Goal: Task Accomplishment & Management: Manage account settings

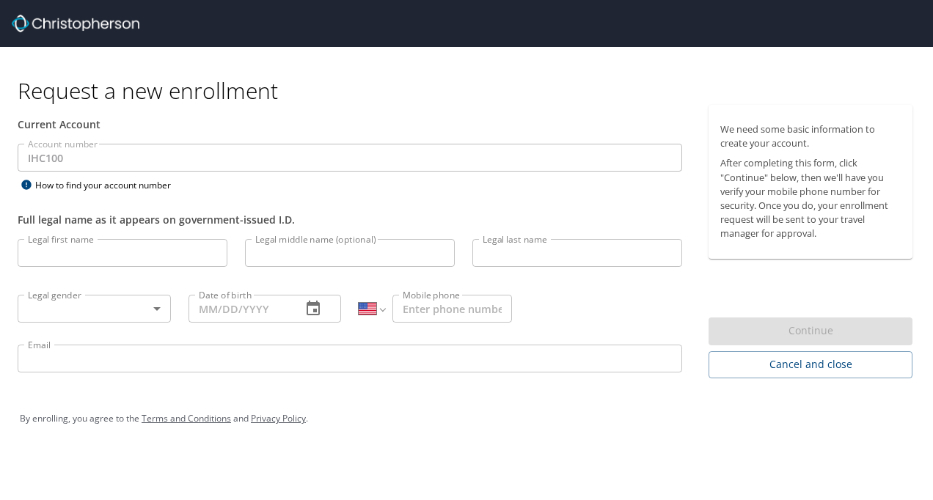
select select "US"
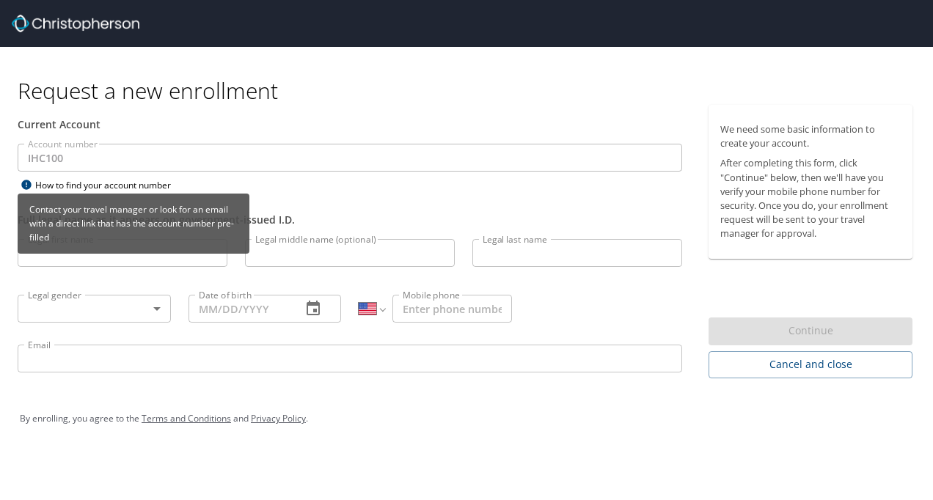
click at [54, 255] on div "Contact your travel manager or look for an email with a direct link that has th…" at bounding box center [134, 229] width 232 height 70
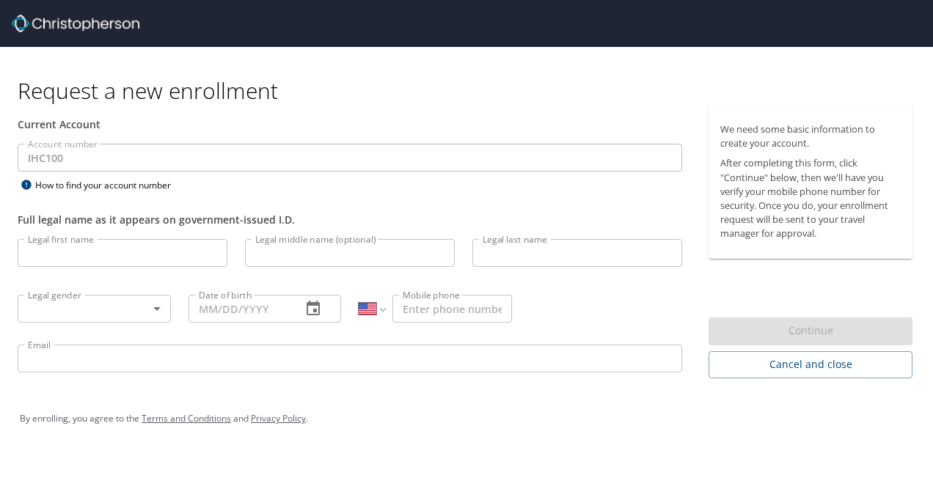
click at [142, 264] on input "Legal first name" at bounding box center [123, 253] width 210 height 28
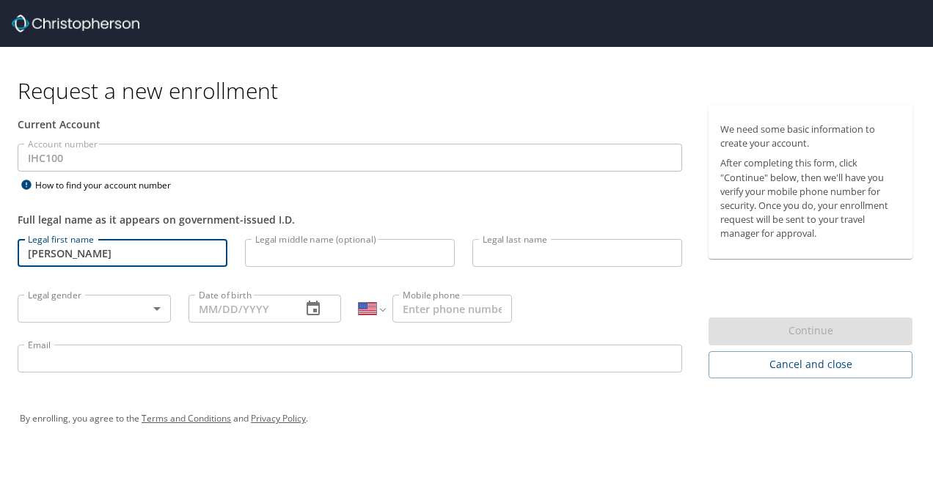
type input "Taylor"
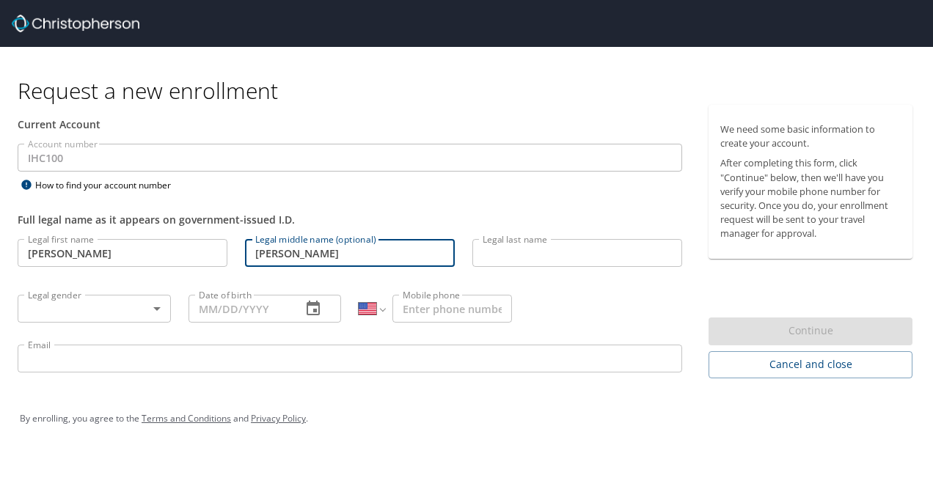
type input "Phippen"
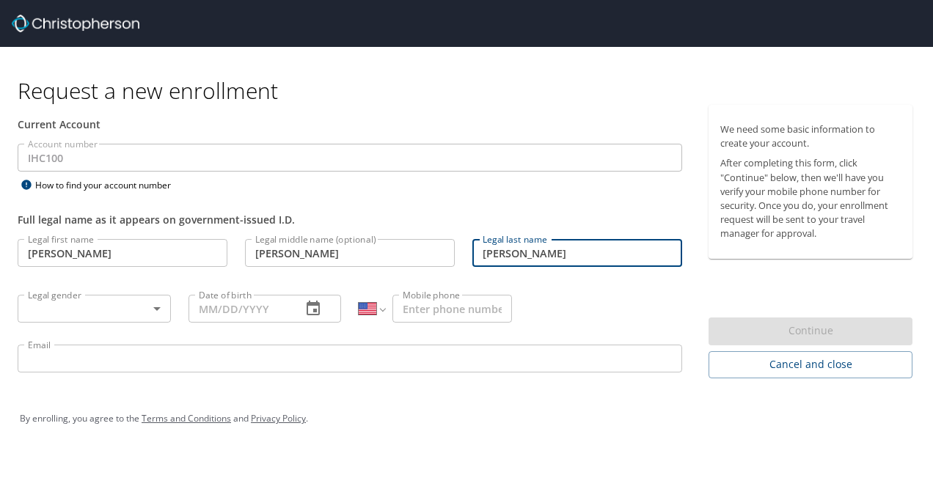
type input "Adams"
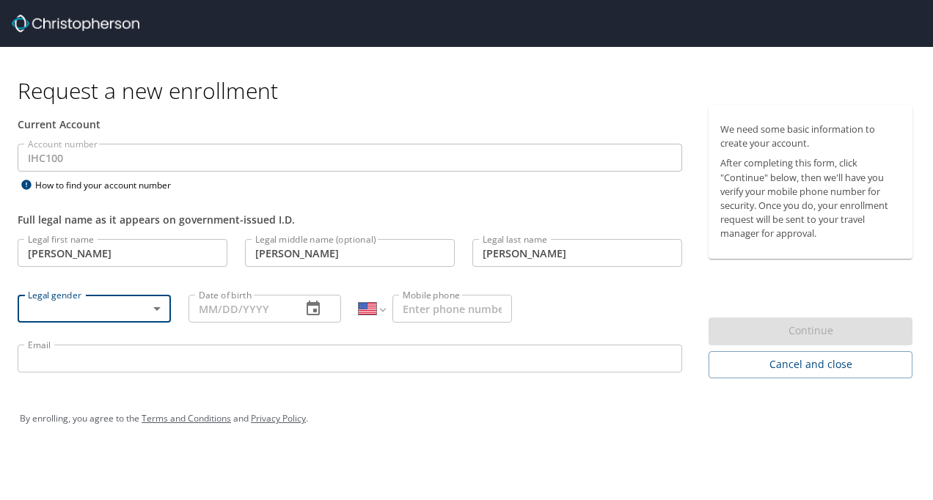
click at [119, 307] on body "Request a new enrollment Current Account Account number IHC100 Account number H…" at bounding box center [466, 250] width 933 height 500
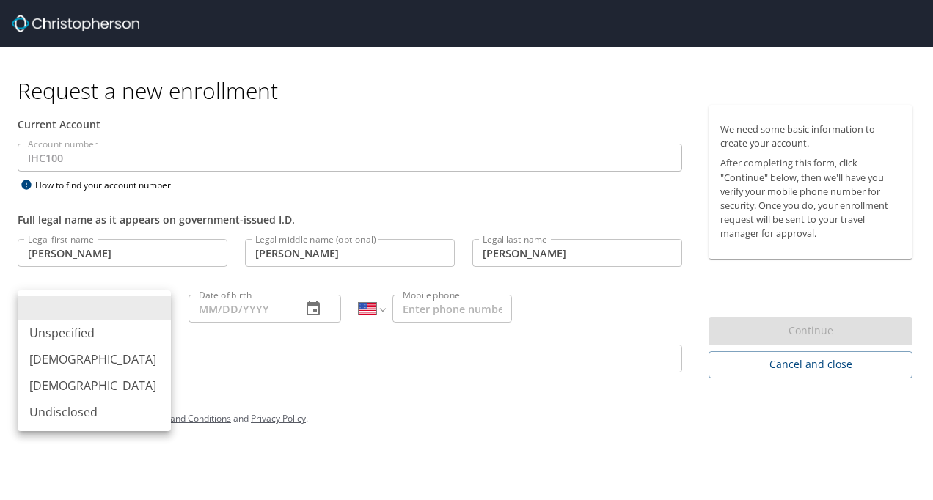
click at [100, 355] on li "Male" at bounding box center [94, 359] width 153 height 26
type input "Male"
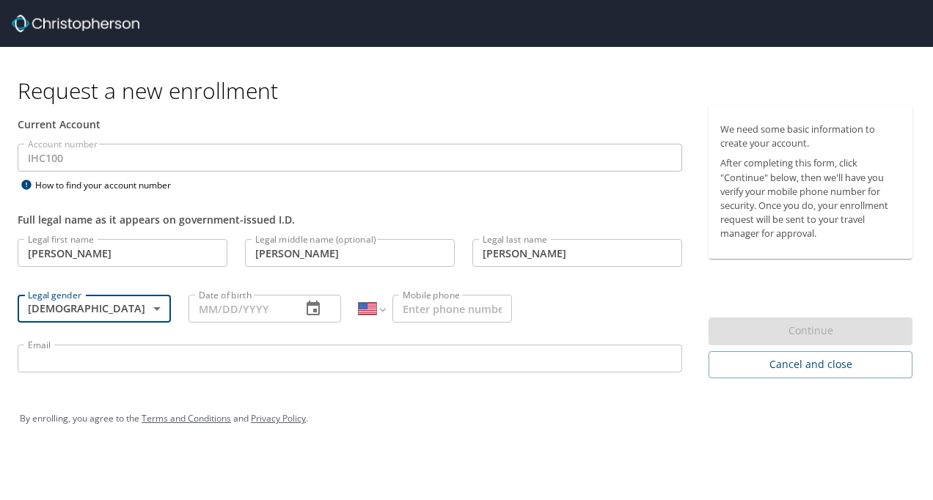
click at [208, 307] on input "Date of birth" at bounding box center [240, 309] width 102 height 28
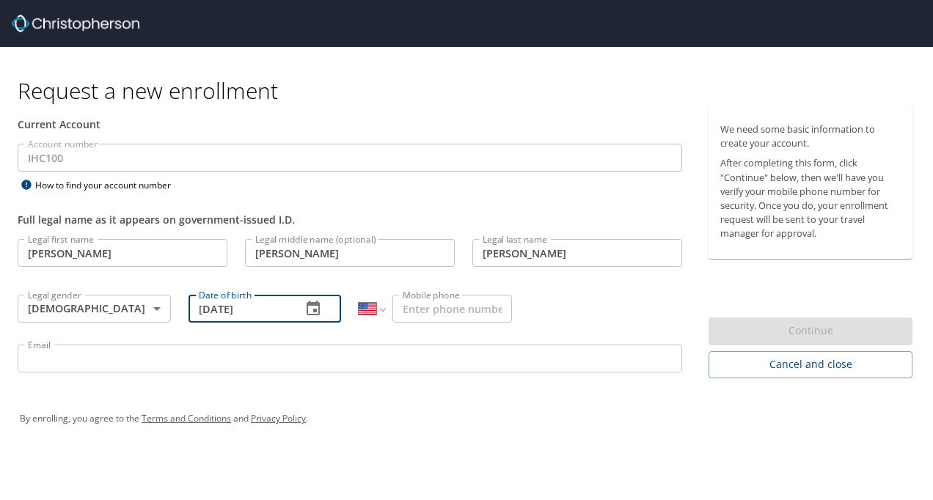
type input "05/29/1989"
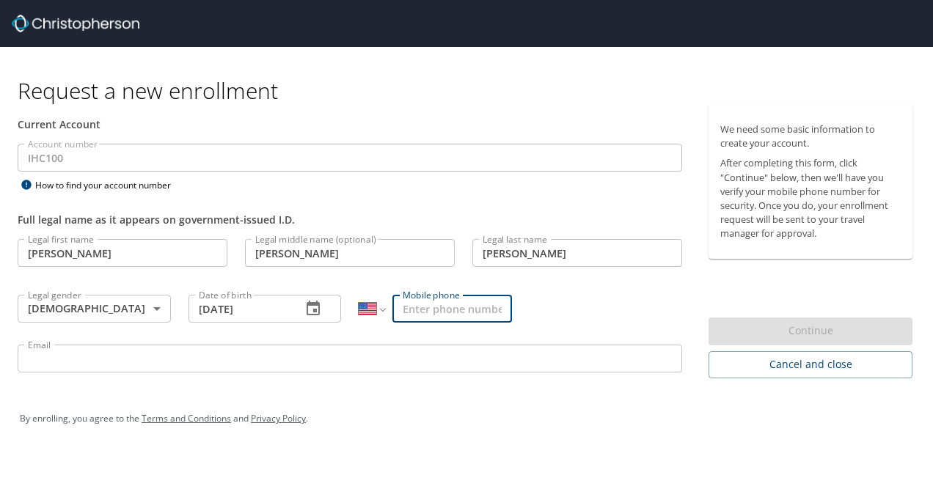
click at [433, 318] on input "Mobile phone" at bounding box center [452, 309] width 120 height 28
type input "(413) 320-8042"
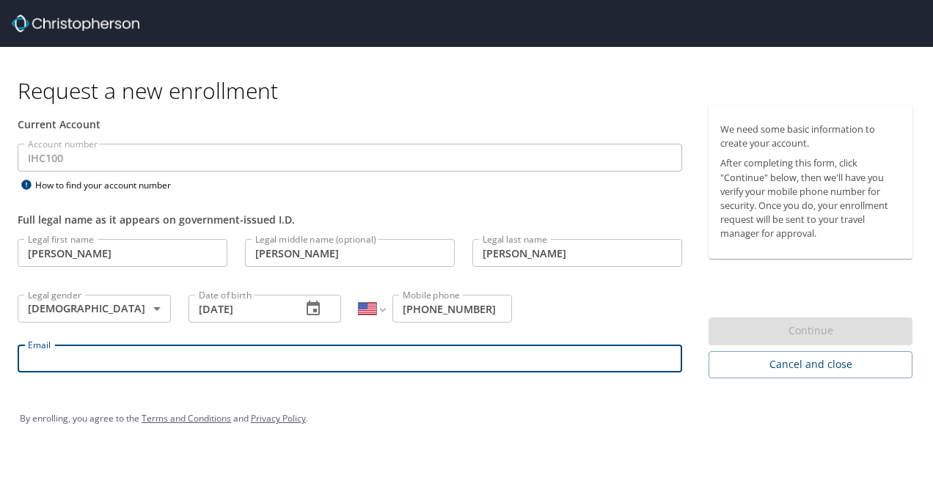
click at [329, 367] on input "Email" at bounding box center [350, 359] width 665 height 28
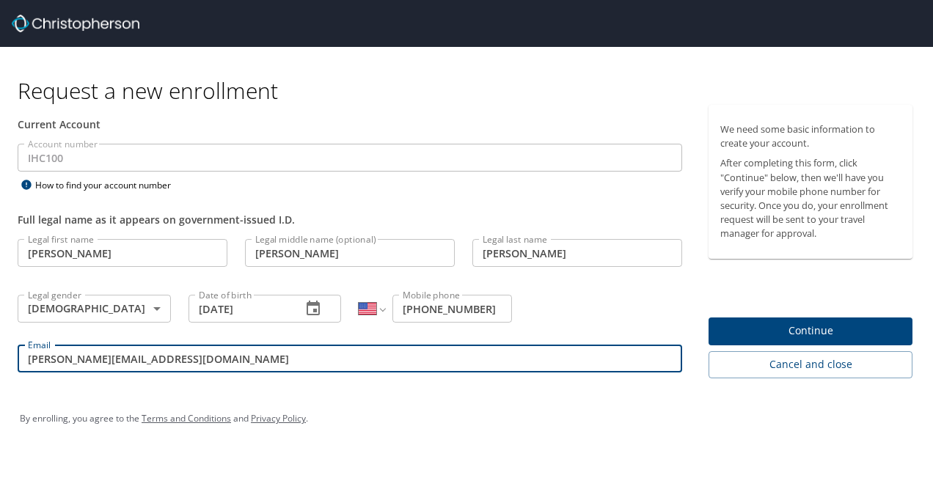
type input "taylor.adams2@imail.org"
click at [857, 336] on span "Continue" at bounding box center [810, 331] width 180 height 18
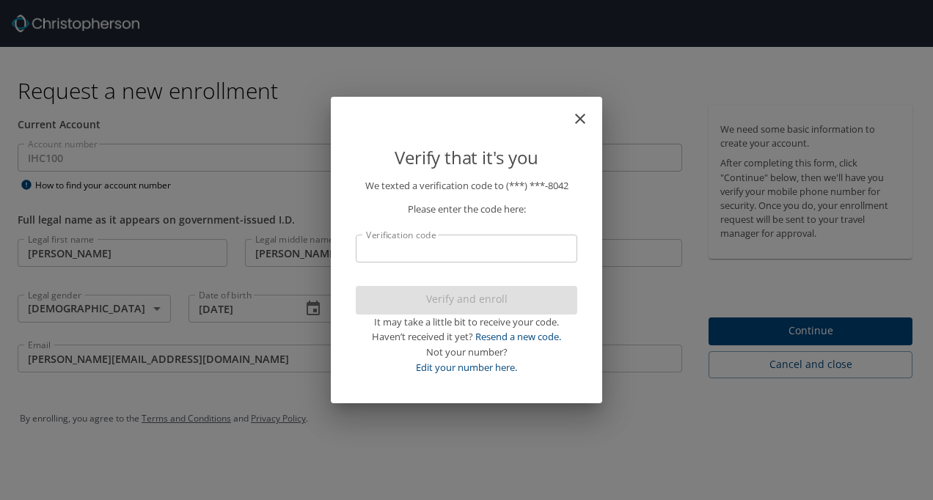
click at [431, 245] on input "Verification code" at bounding box center [467, 249] width 222 height 28
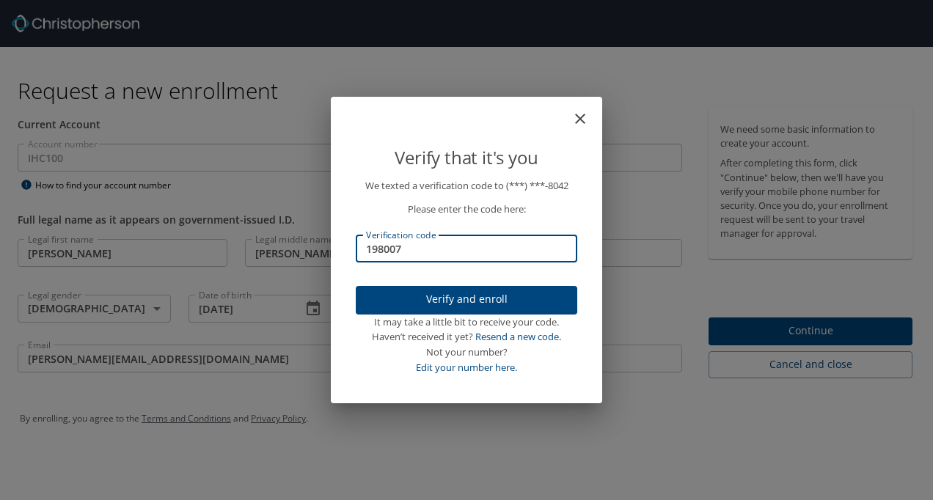
type input "198007"
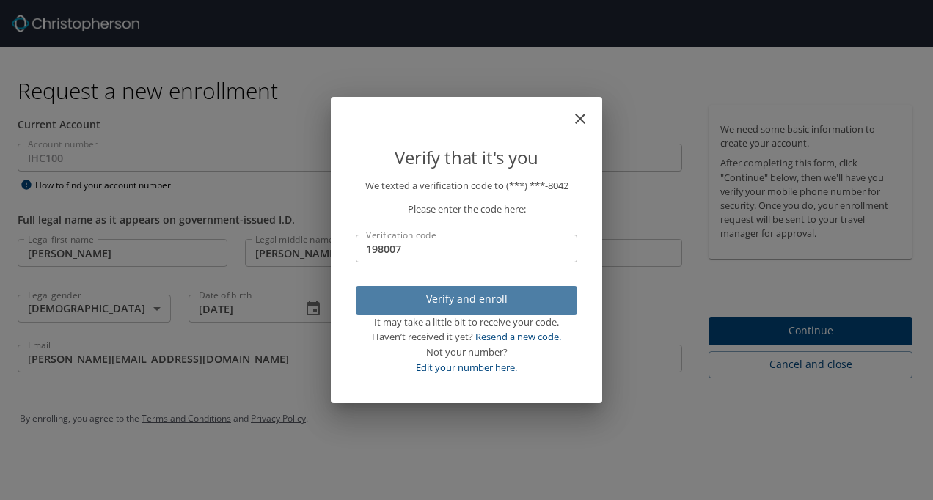
click at [431, 297] on span "Verify and enroll" at bounding box center [466, 299] width 198 height 18
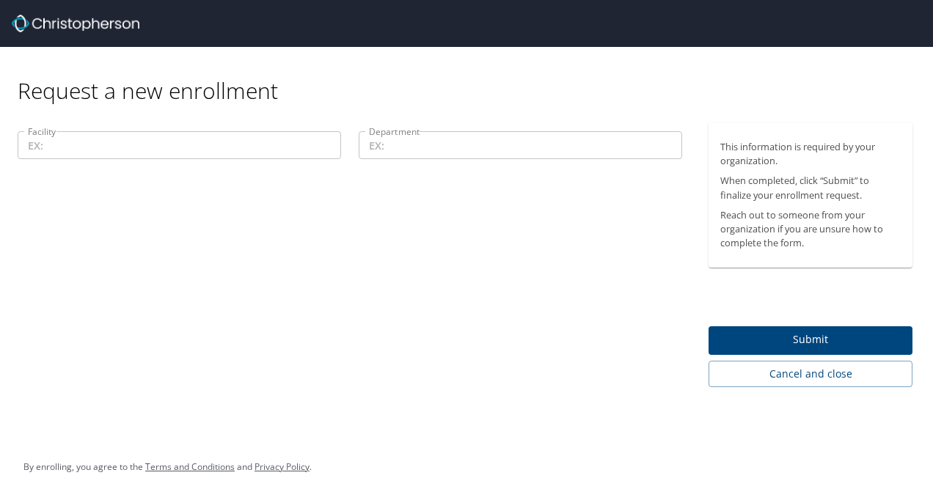
click at [204, 154] on input "Facility" at bounding box center [179, 145] width 323 height 28
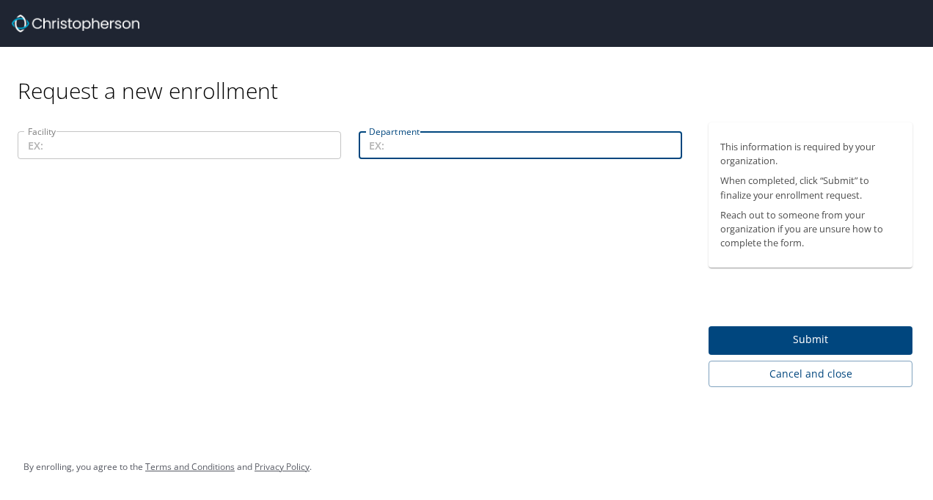
click at [410, 139] on input "Department" at bounding box center [520, 145] width 323 height 28
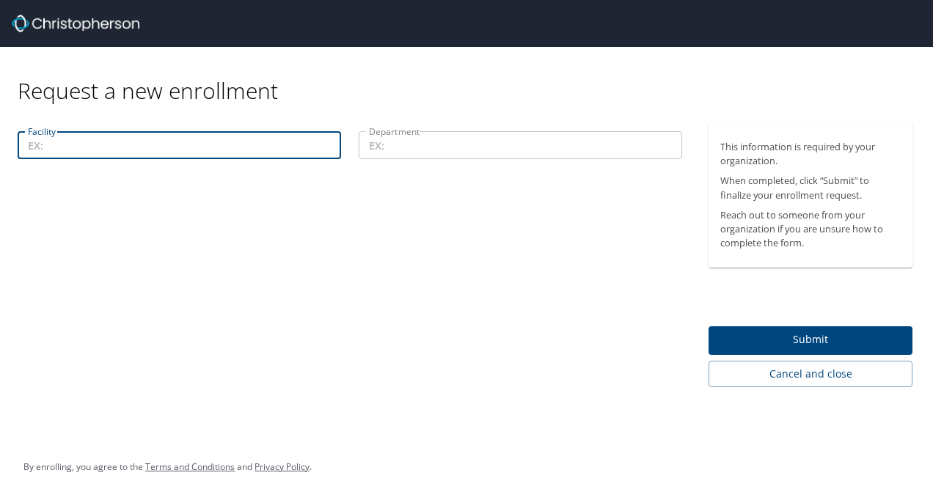
click at [190, 145] on input "Facility" at bounding box center [179, 145] width 323 height 28
click at [185, 147] on input "Intermountain Flight and Ambulance Services" at bounding box center [179, 145] width 323 height 28
type input "Intermountain Flight and Ambulance Services"
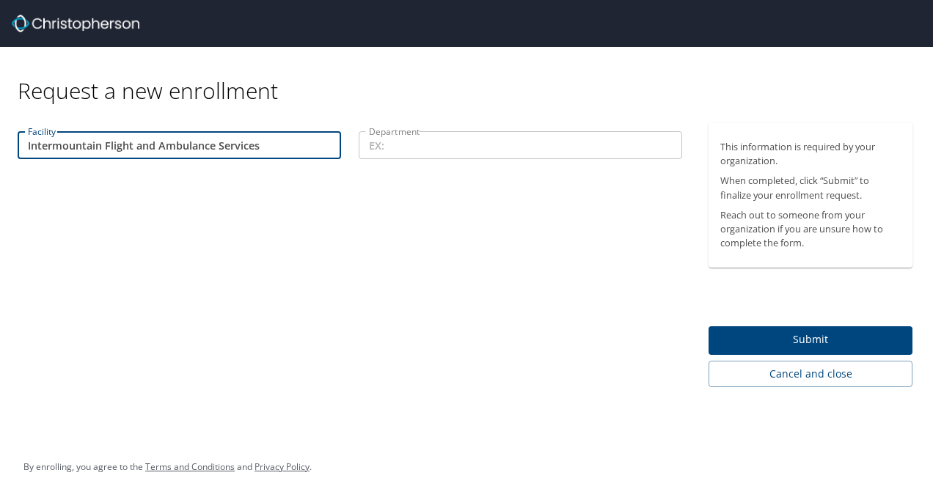
click at [386, 151] on input "Department" at bounding box center [520, 145] width 323 height 28
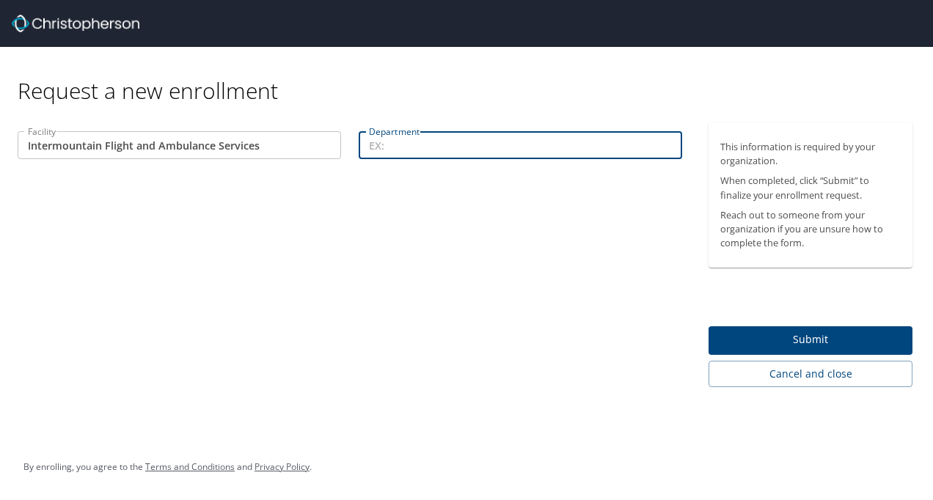
paste input "Intermountain Flight and Ambulance Services"
type input "Intermountain Flight and Ambulance Services"
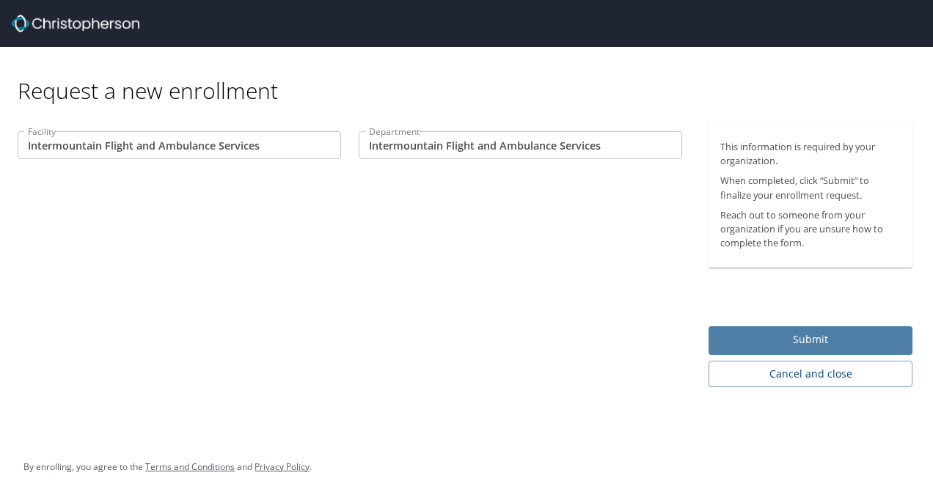
click at [753, 348] on span "Submit" at bounding box center [810, 340] width 180 height 18
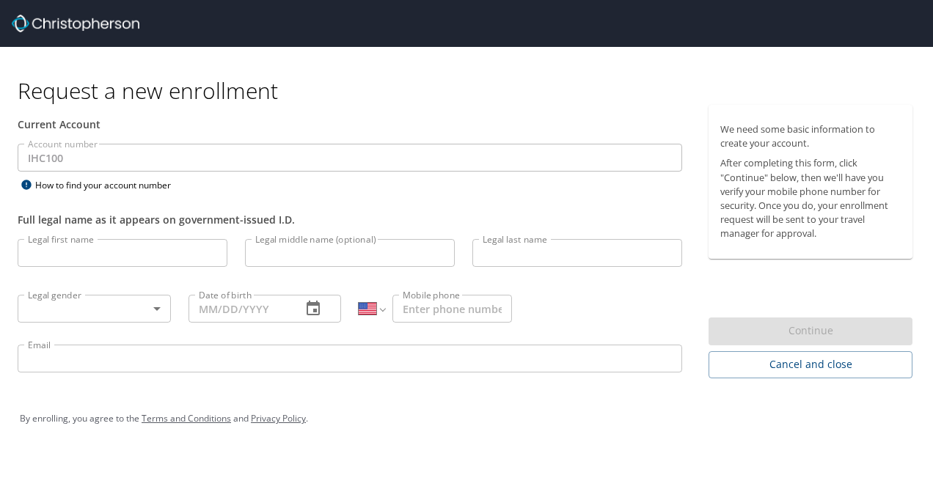
select select "US"
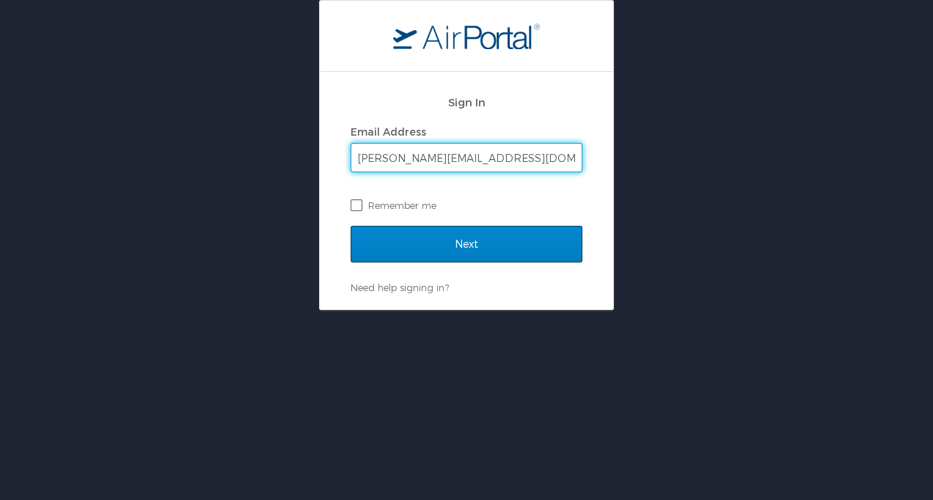
type input "taylor.adams2@imail.org"
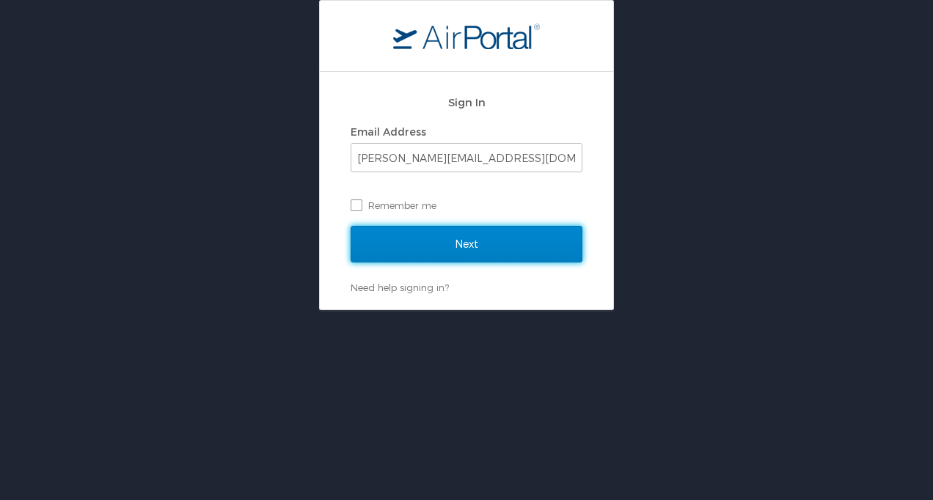
click at [385, 234] on input "Next" at bounding box center [467, 244] width 232 height 37
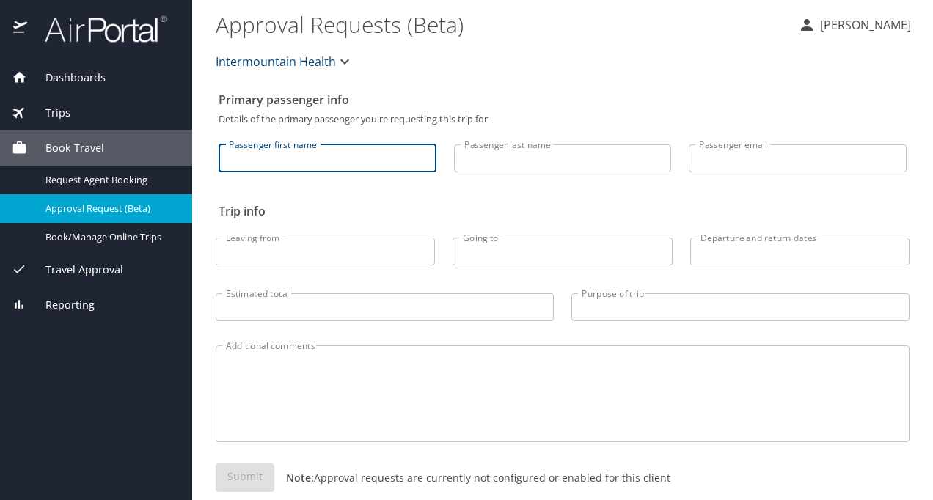
click at [323, 161] on input "Passenger first name" at bounding box center [328, 158] width 218 height 28
type input "Taylor"
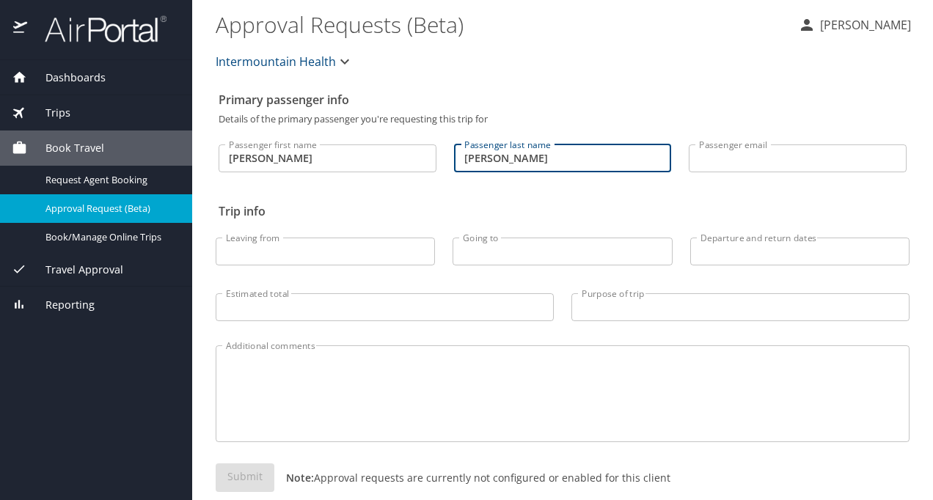
type input "Adams"
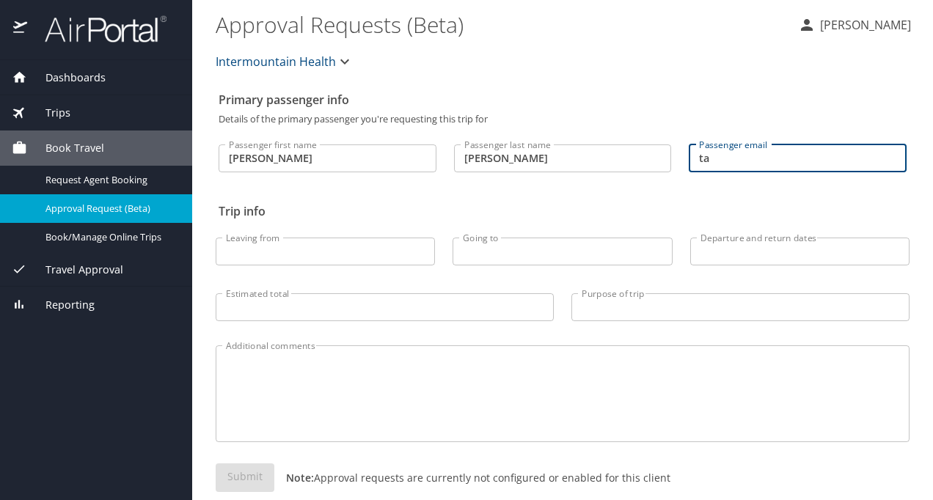
type input "t"
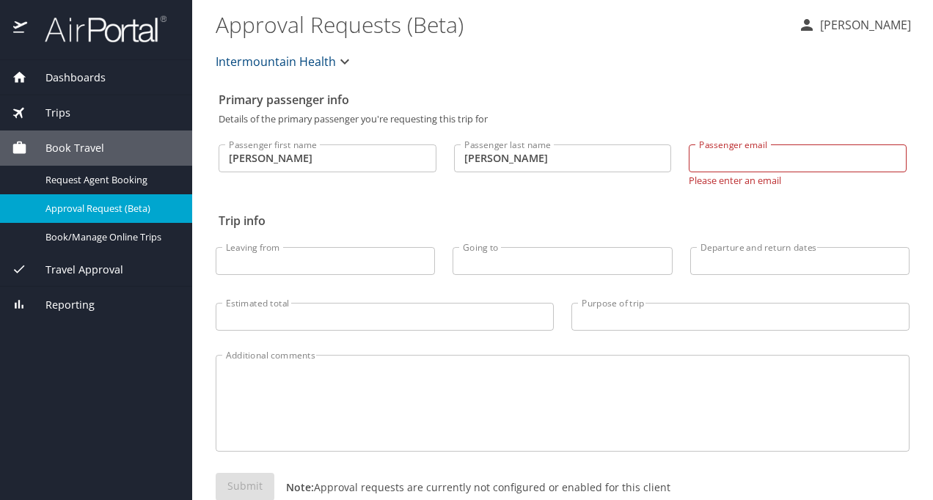
click at [79, 85] on div "Dashboards" at bounding box center [96, 77] width 192 height 35
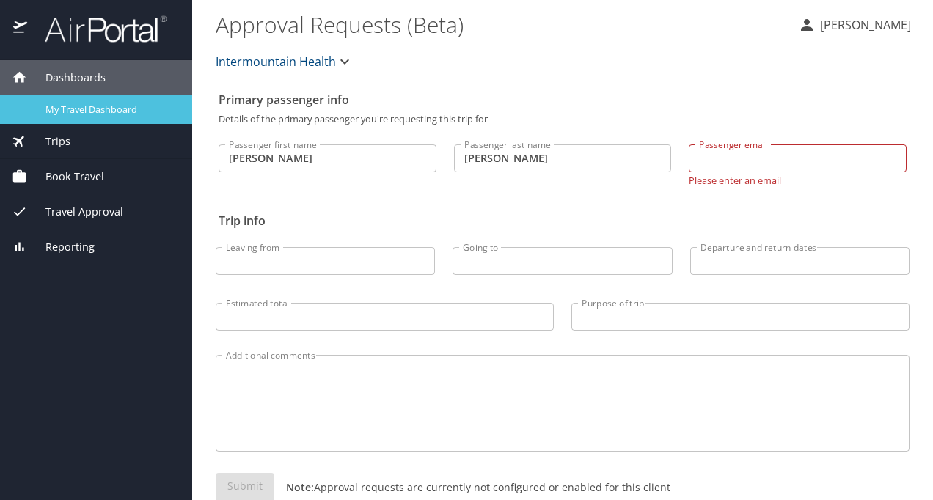
click at [76, 109] on span "My Travel Dashboard" at bounding box center [109, 110] width 129 height 14
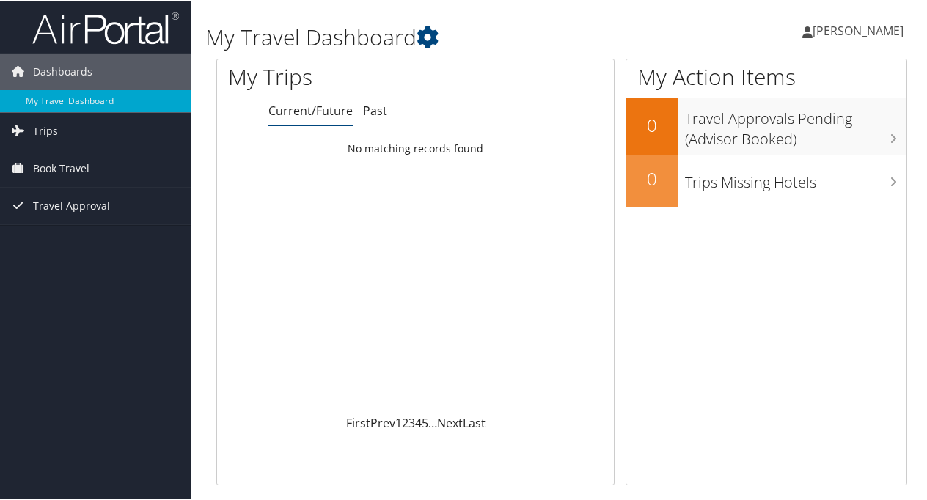
click at [833, 32] on span "Taylor Adams" at bounding box center [858, 29] width 91 height 16
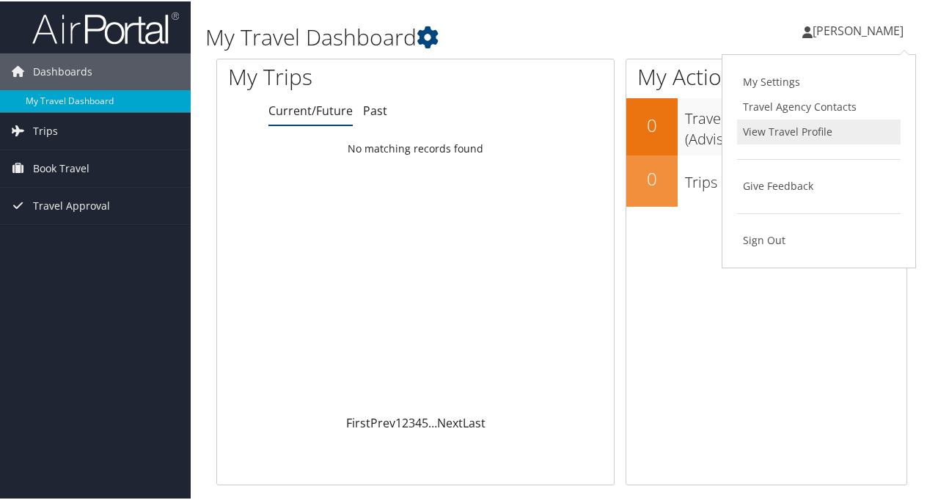
click at [749, 136] on link "View Travel Profile" at bounding box center [819, 130] width 164 height 25
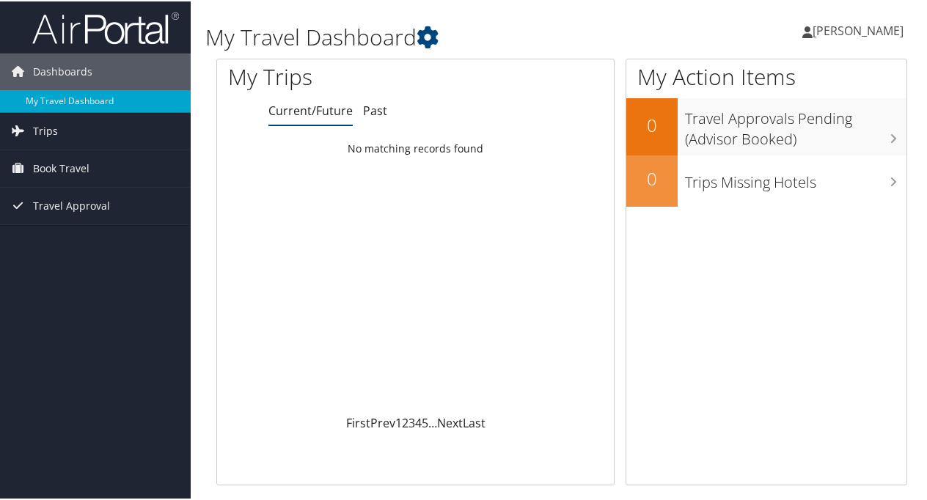
click at [845, 34] on span "Taylor Adams" at bounding box center [858, 29] width 91 height 16
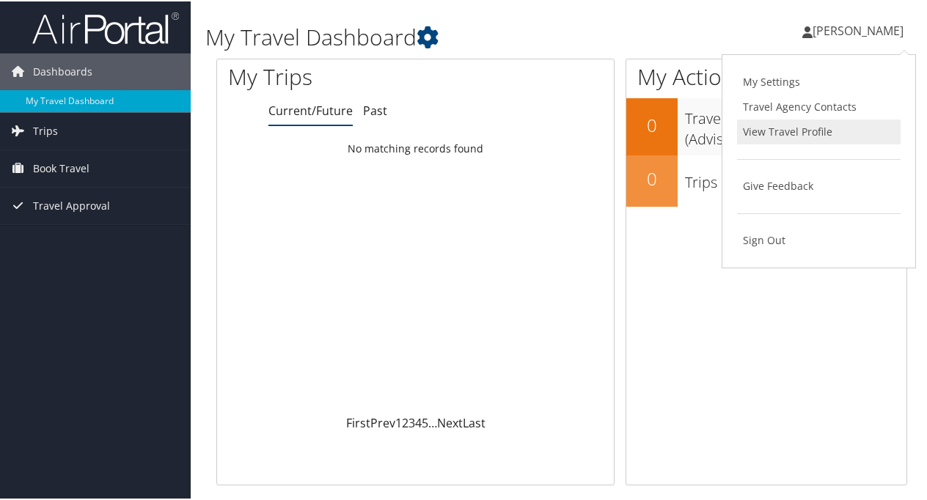
click at [805, 131] on link "View Travel Profile" at bounding box center [819, 130] width 164 height 25
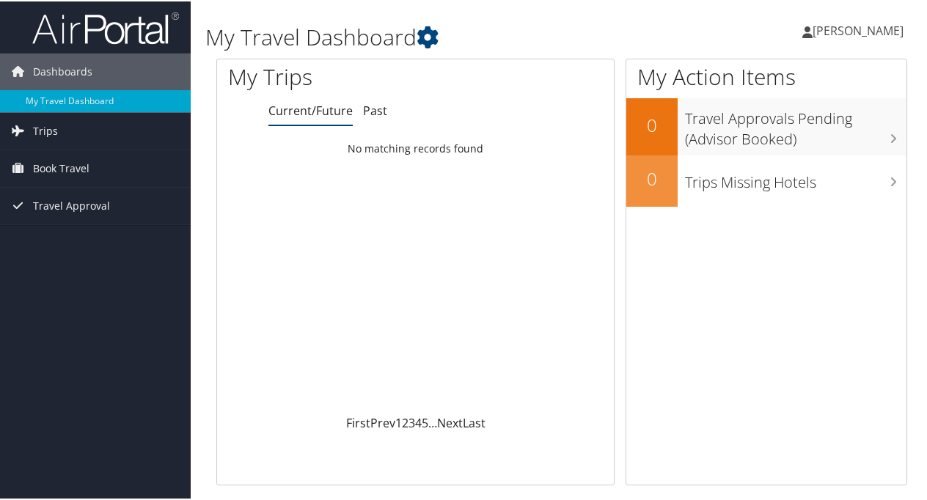
click at [827, 37] on link "[PERSON_NAME]" at bounding box center [860, 29] width 116 height 44
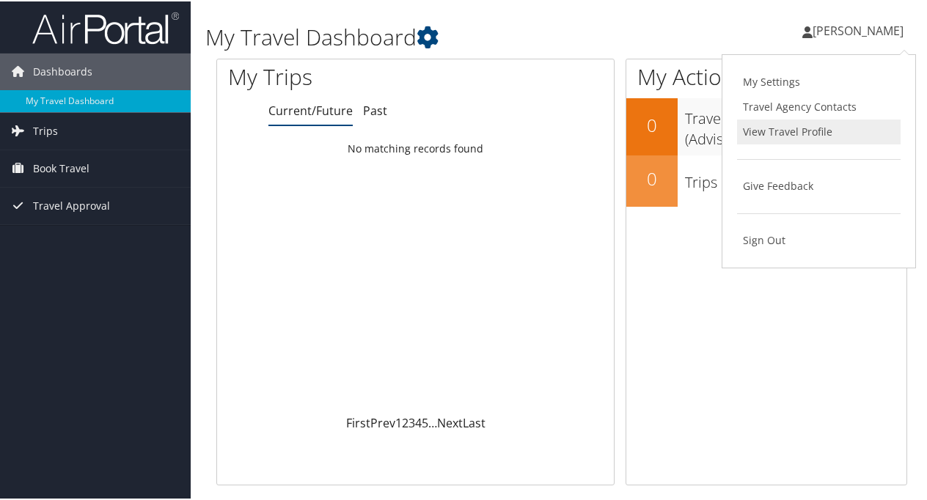
click at [769, 134] on link "View Travel Profile" at bounding box center [819, 130] width 164 height 25
